Goal: Task Accomplishment & Management: Manage account settings

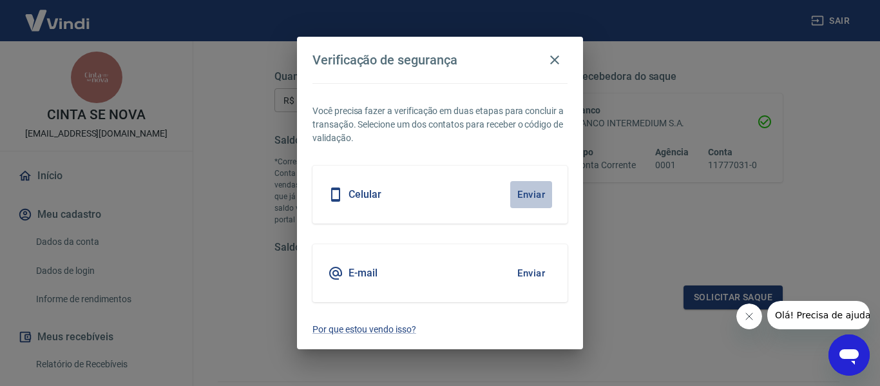
click at [527, 197] on button "Enviar" at bounding box center [531, 194] width 42 height 27
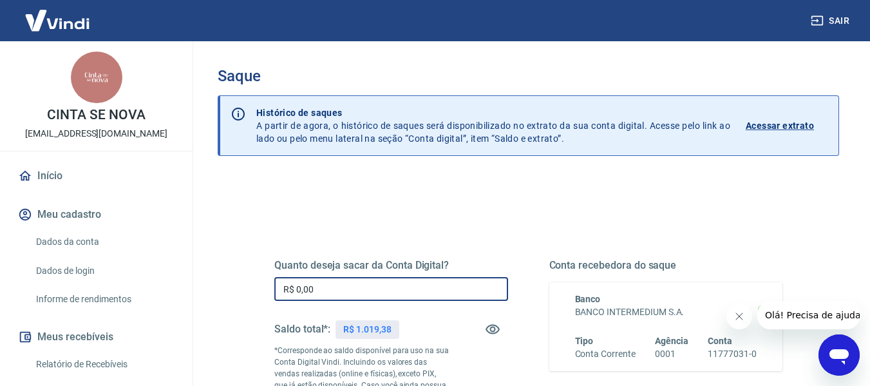
click at [406, 287] on input "R$ 0,00" at bounding box center [391, 289] width 234 height 24
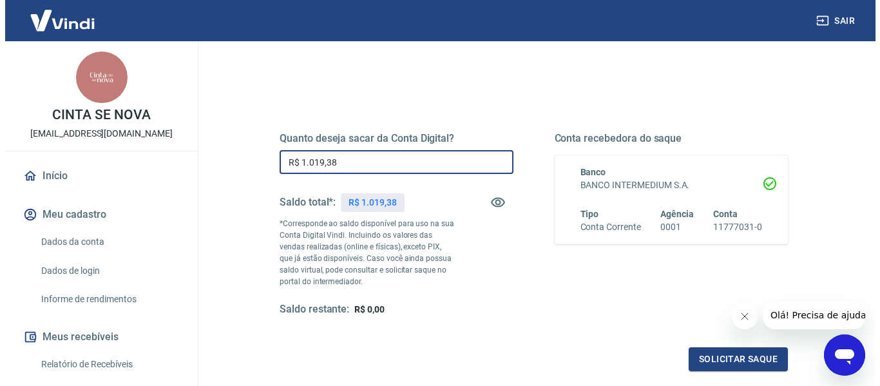
scroll to position [145, 0]
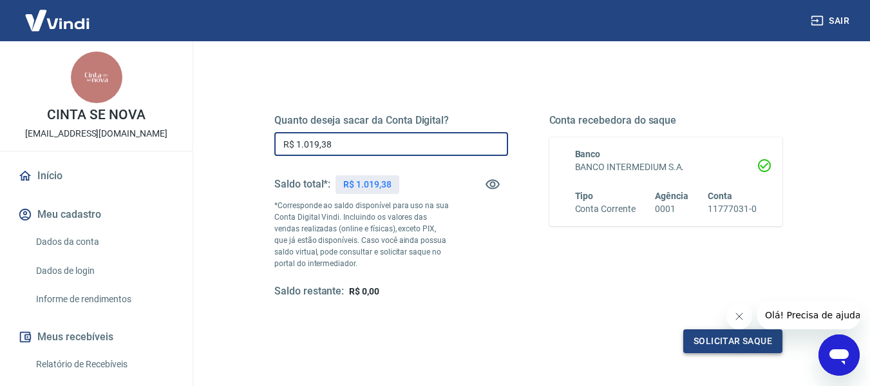
type input "R$ 1.019,38"
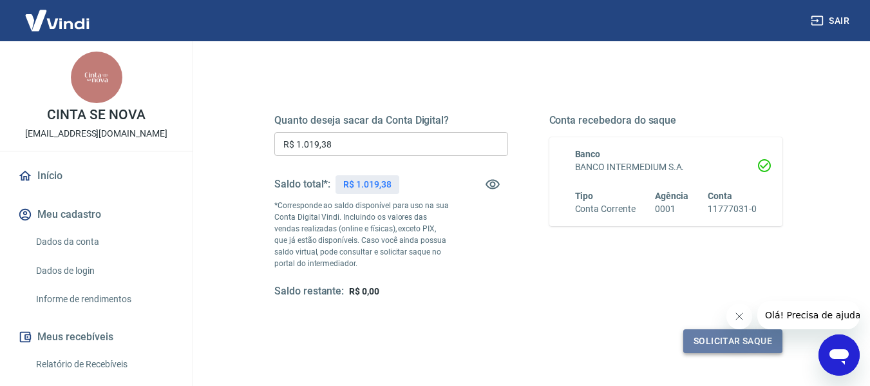
click at [725, 339] on button "Solicitar saque" at bounding box center [732, 341] width 99 height 24
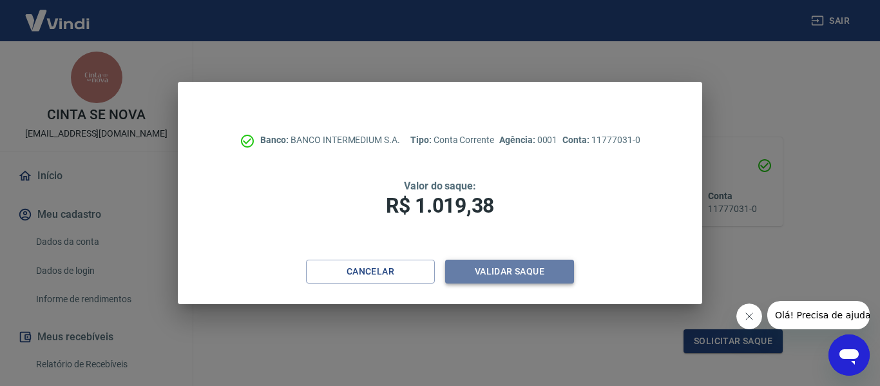
click at [503, 276] on button "Validar saque" at bounding box center [509, 272] width 129 height 24
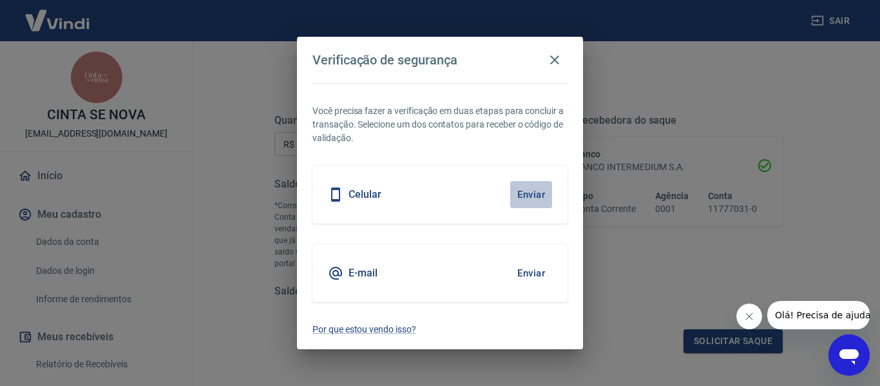
click at [520, 200] on button "Enviar" at bounding box center [531, 194] width 42 height 27
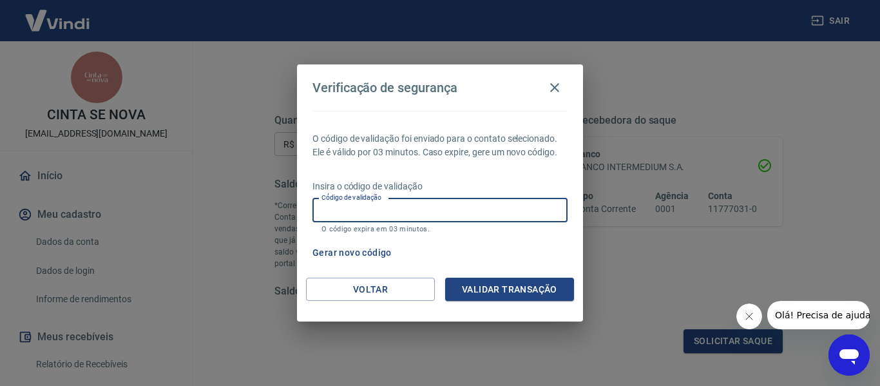
click at [413, 205] on input "Código de validação" at bounding box center [439, 210] width 255 height 24
type input "8"
type input "9"
type input "803694"
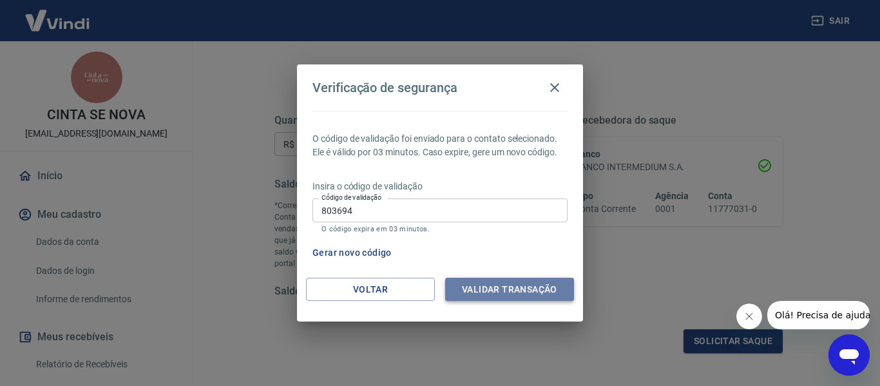
click at [492, 298] on button "Validar transação" at bounding box center [509, 290] width 129 height 24
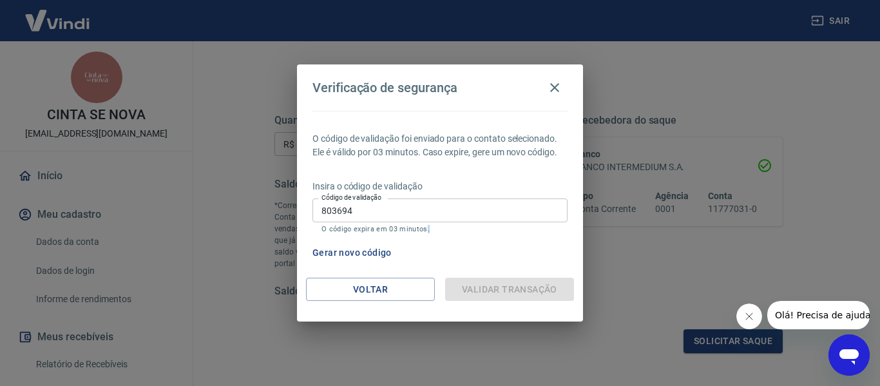
click at [492, 298] on div "Validar transação" at bounding box center [509, 290] width 129 height 24
click at [494, 289] on div "Validar transação" at bounding box center [509, 290] width 129 height 24
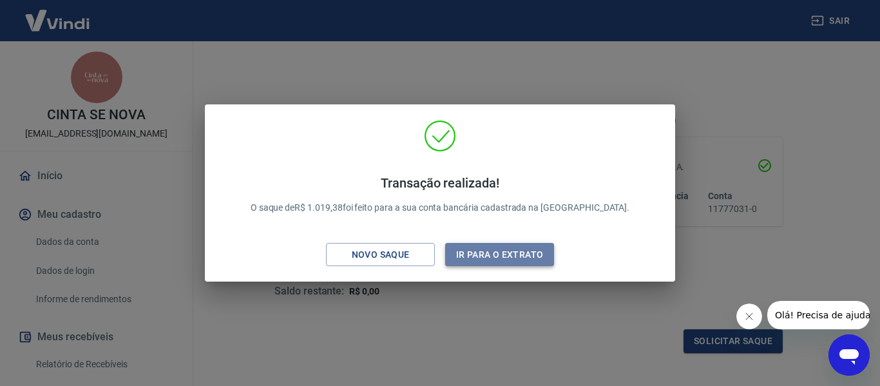
click at [499, 256] on button "Ir para o extrato" at bounding box center [499, 255] width 109 height 24
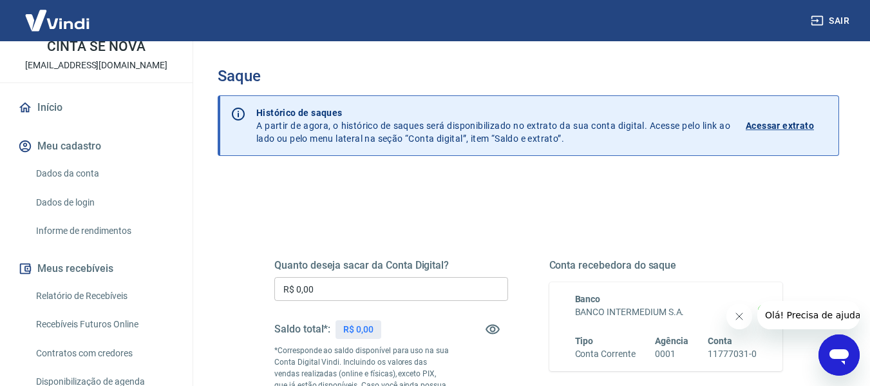
scroll to position [80, 0]
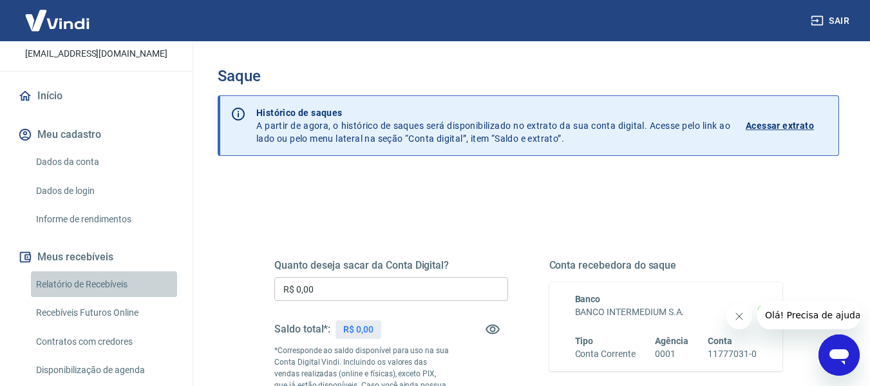
click at [106, 281] on link "Relatório de Recebíveis" at bounding box center [104, 284] width 146 height 26
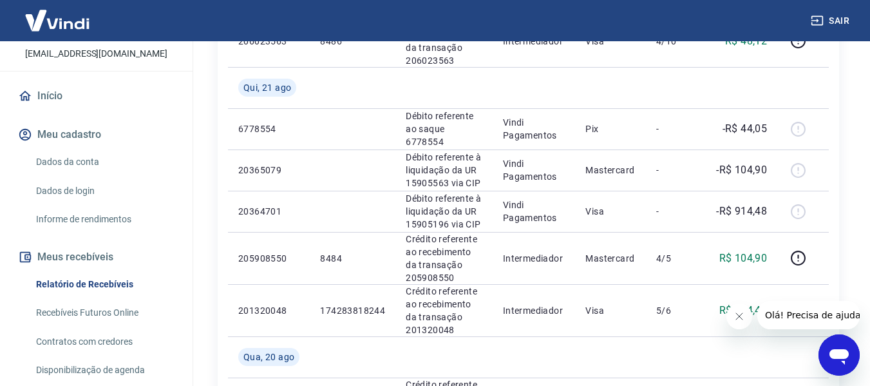
scroll to position [497, 0]
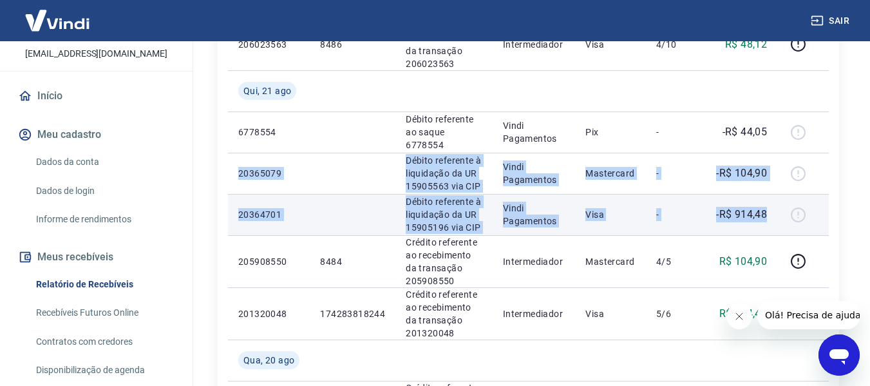
drag, startPoint x: 238, startPoint y: 173, endPoint x: 768, endPoint y: 215, distance: 531.8
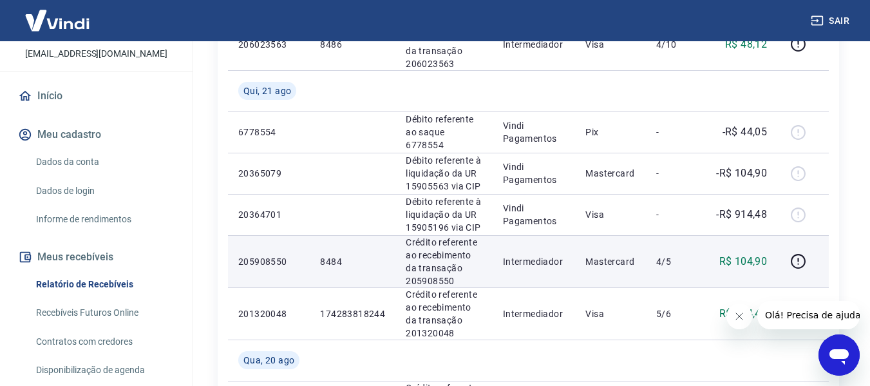
click at [289, 283] on td "205908550" at bounding box center [269, 261] width 82 height 52
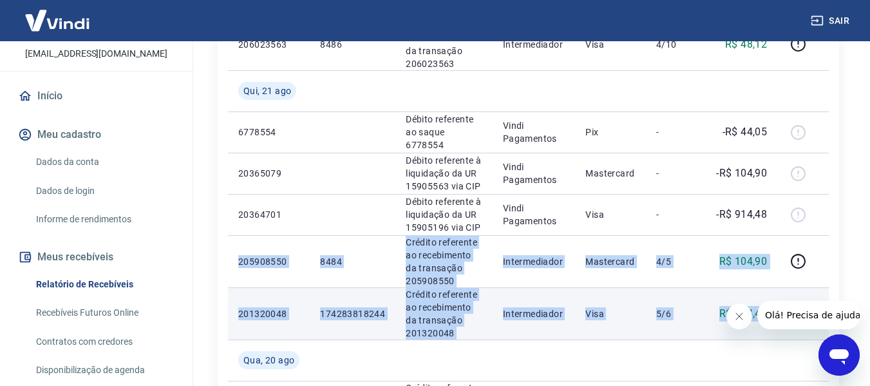
drag, startPoint x: 236, startPoint y: 262, endPoint x: 813, endPoint y: 334, distance: 581.6
copy tbody "205908550 8484 Crédito referente ao recebimento da transação 205908550 Intermed…"
